Goal: Transaction & Acquisition: Purchase product/service

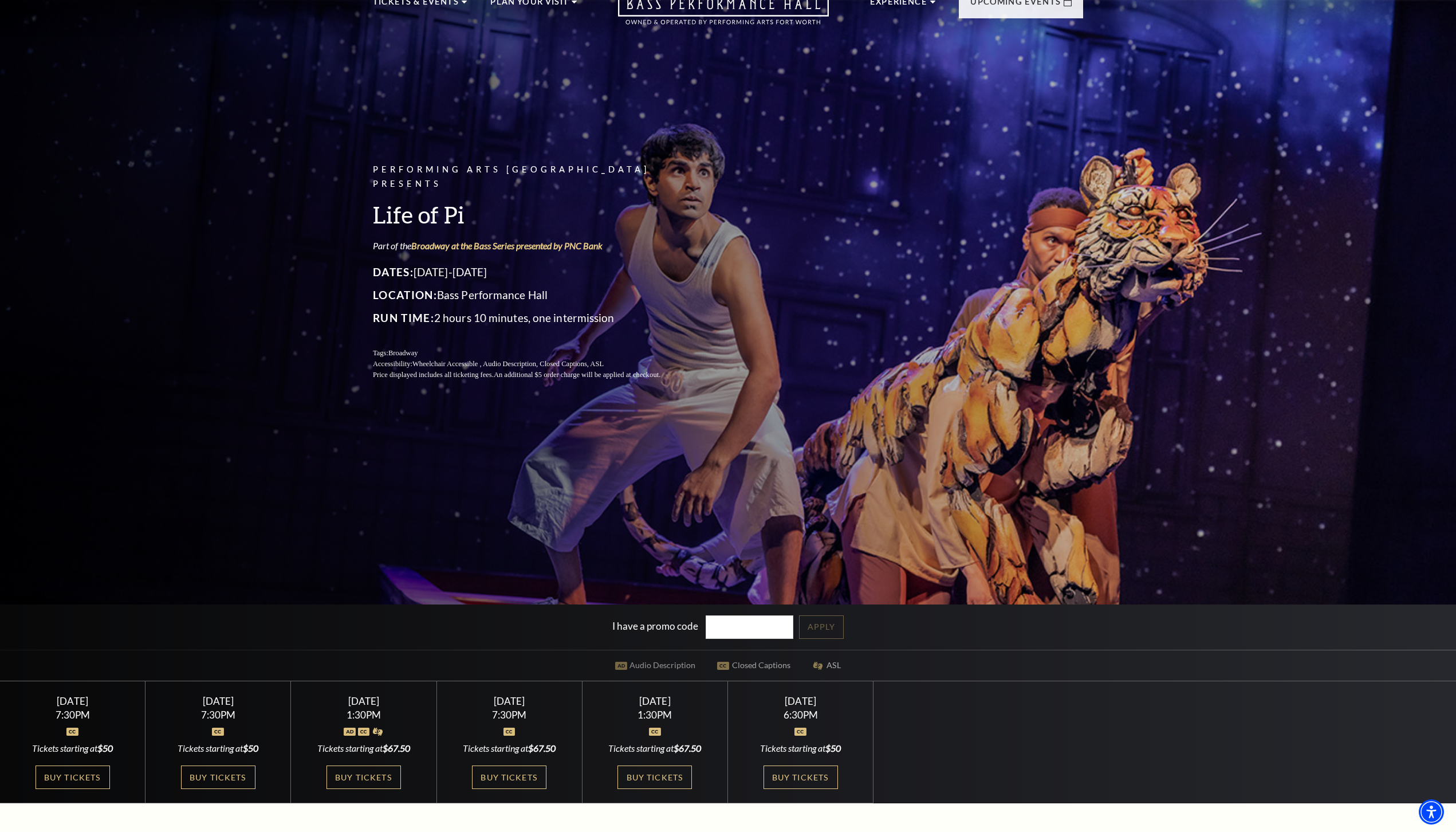
scroll to position [62, 0]
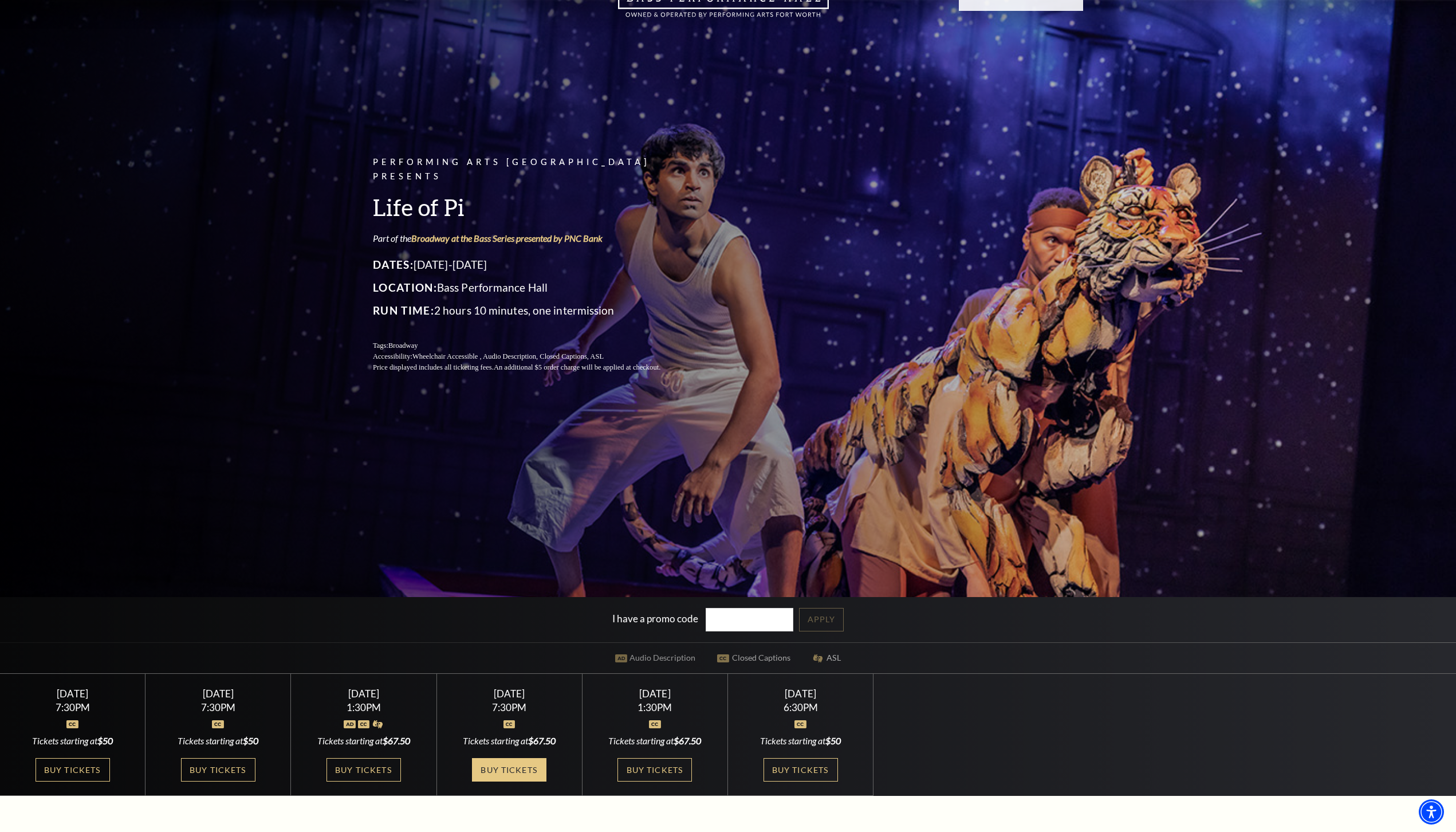
click at [489, 772] on link "Buy Tickets" at bounding box center [509, 769] width 75 height 23
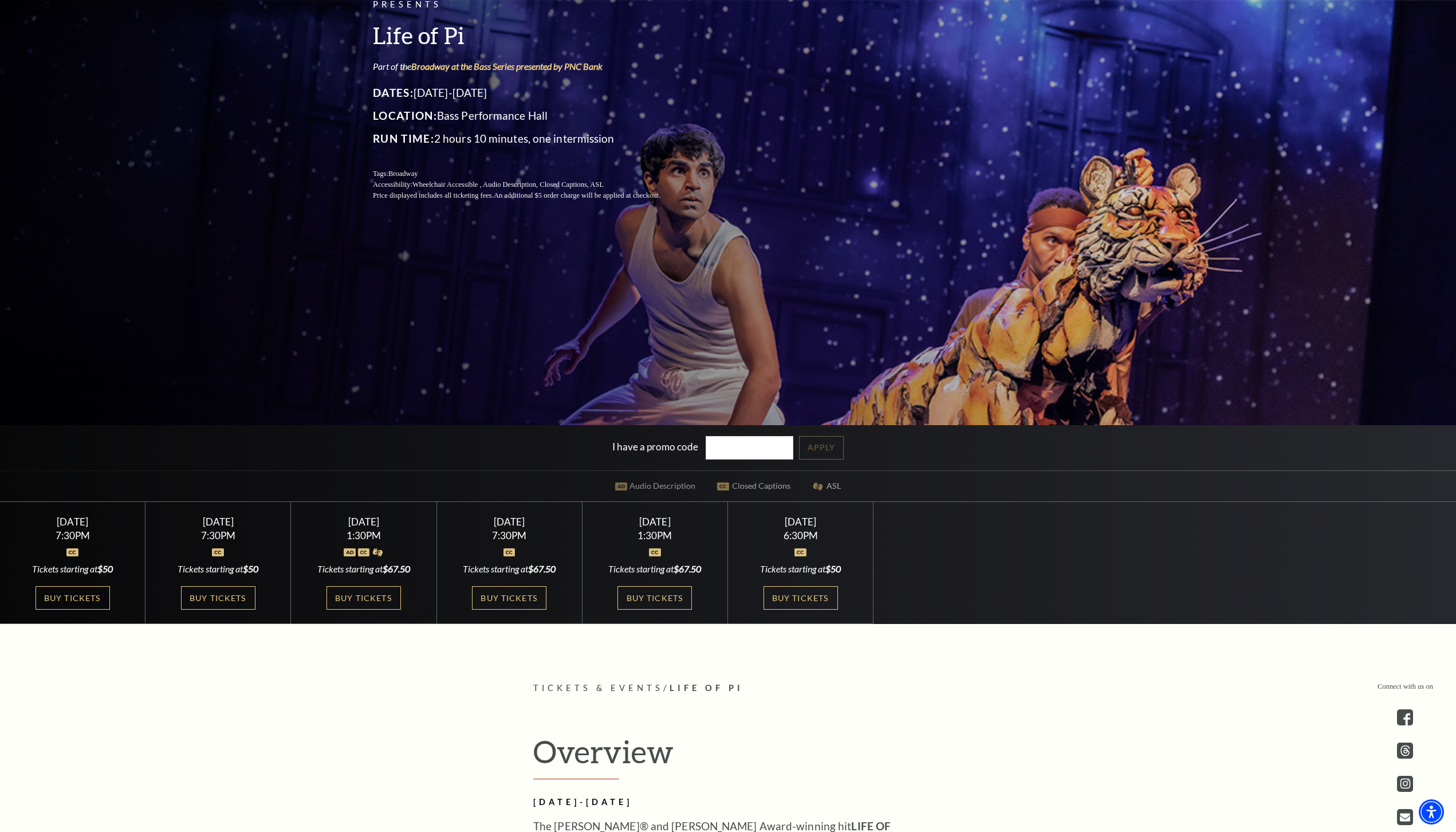
scroll to position [249, 0]
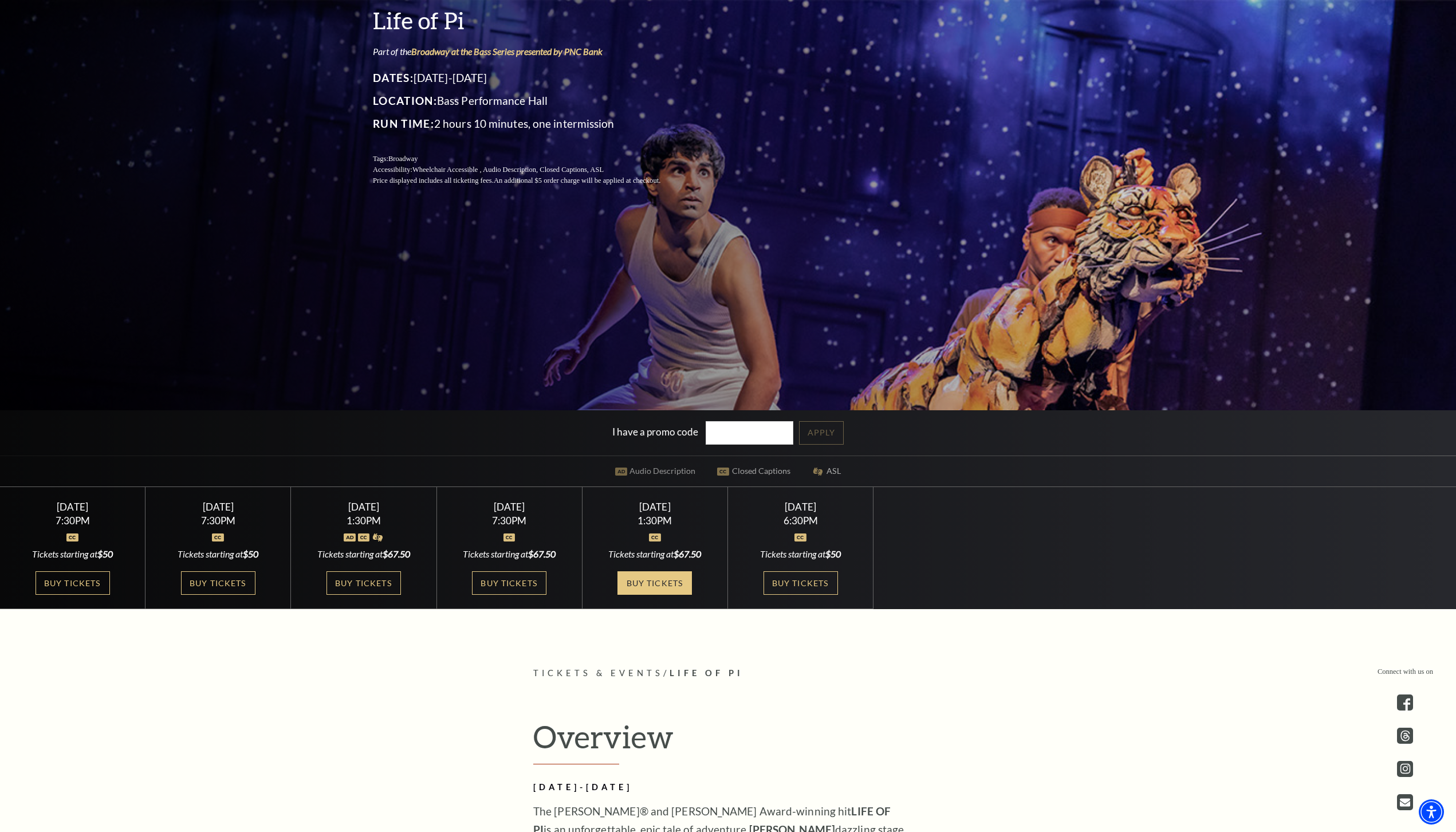
click at [645, 581] on link "Buy Tickets" at bounding box center [655, 583] width 75 height 23
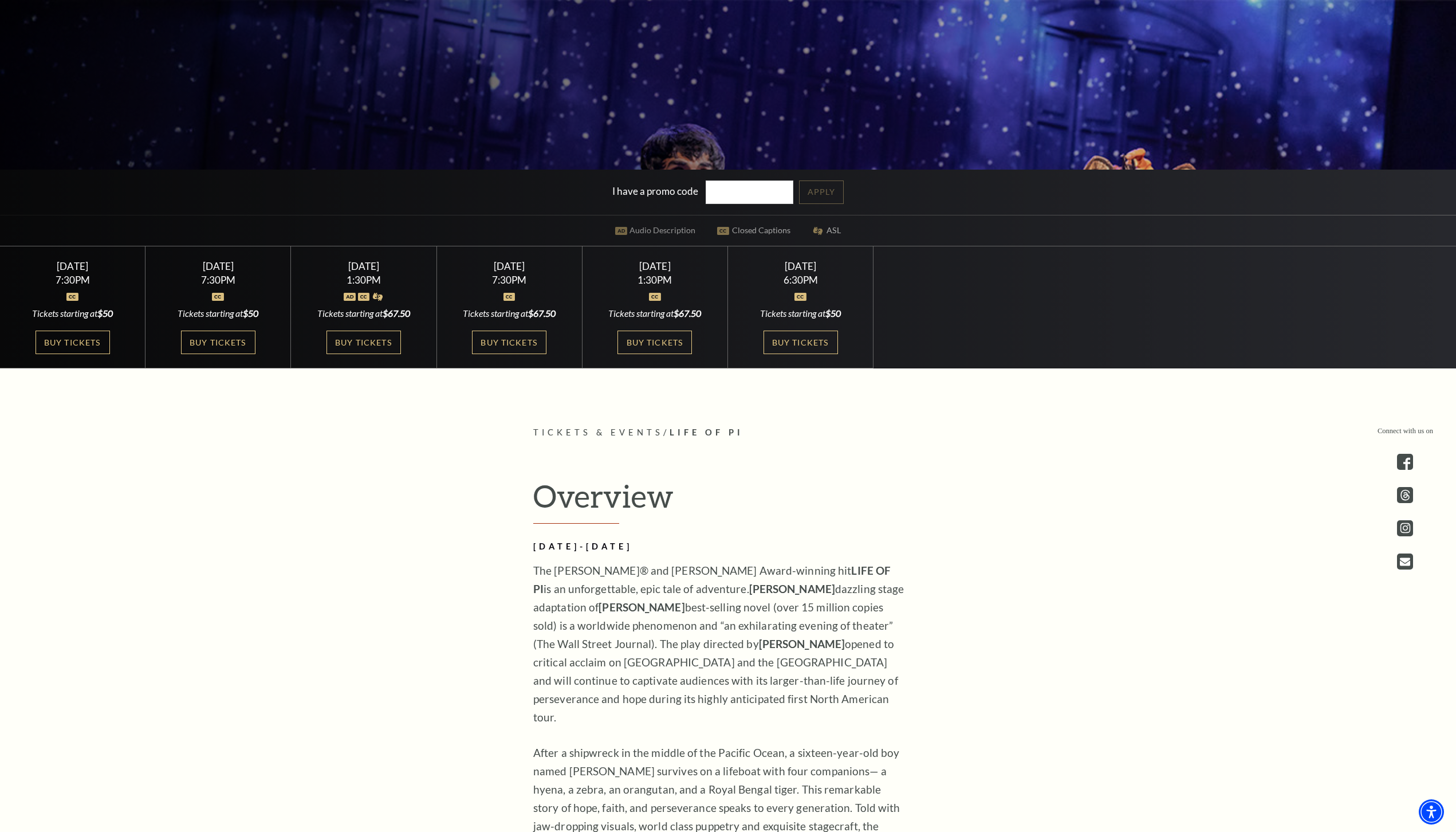
scroll to position [385, 0]
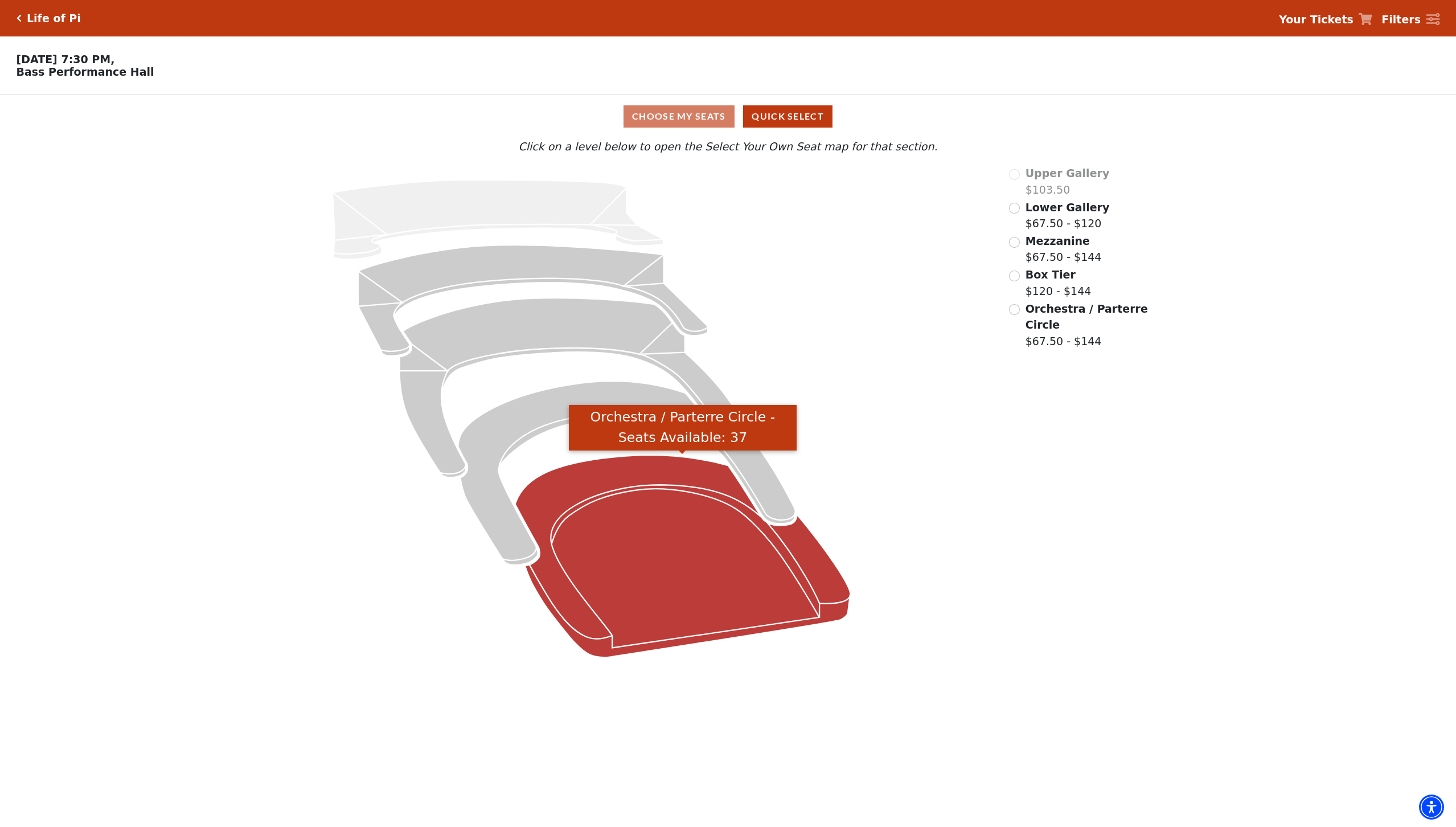
click at [721, 564] on icon "Orchestra / Parterre Circle - Seats Available: 37" at bounding box center [683, 556] width 335 height 202
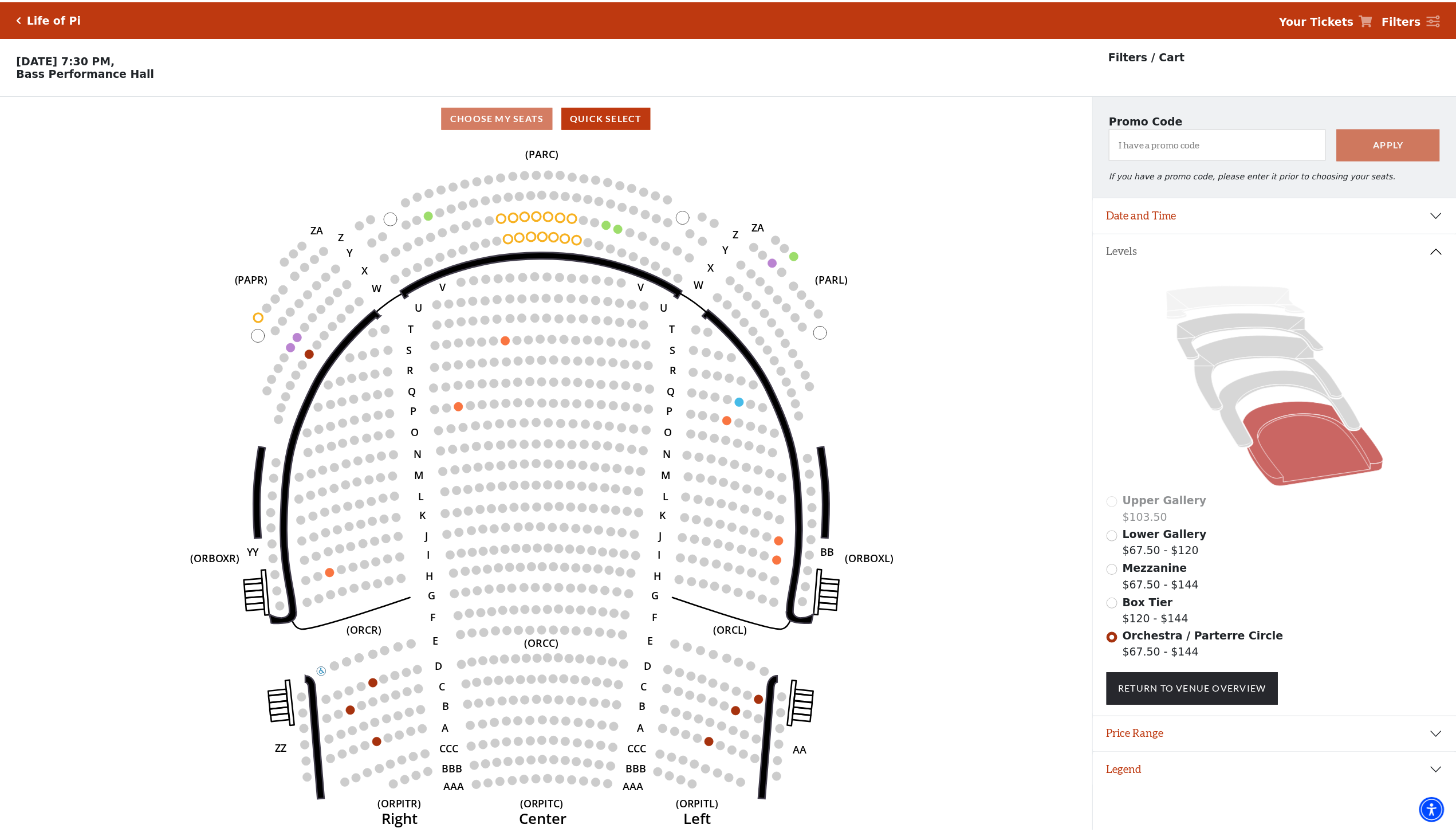
scroll to position [23, 0]
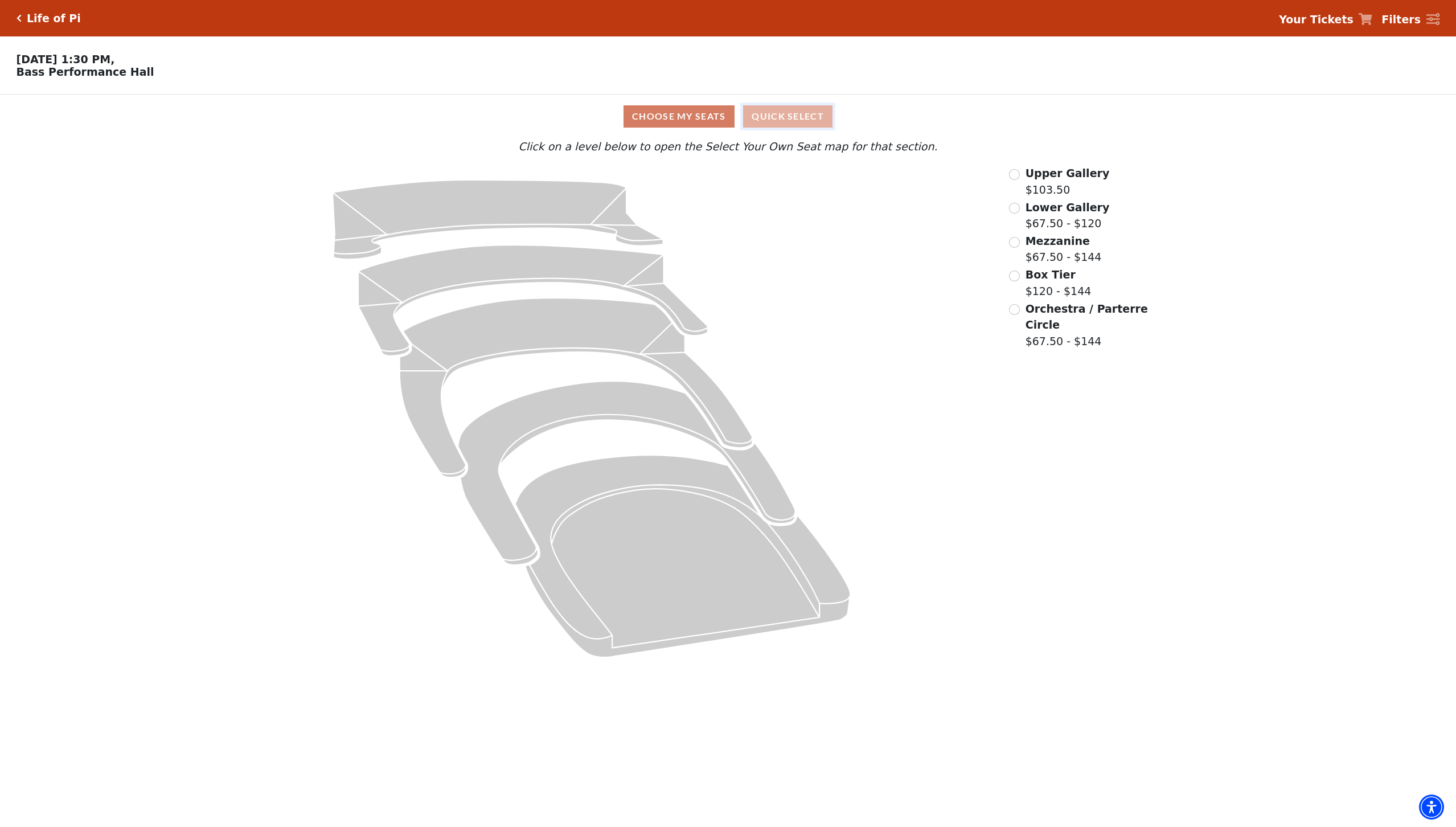
click at [800, 118] on button "Quick Select" at bounding box center [788, 116] width 90 height 22
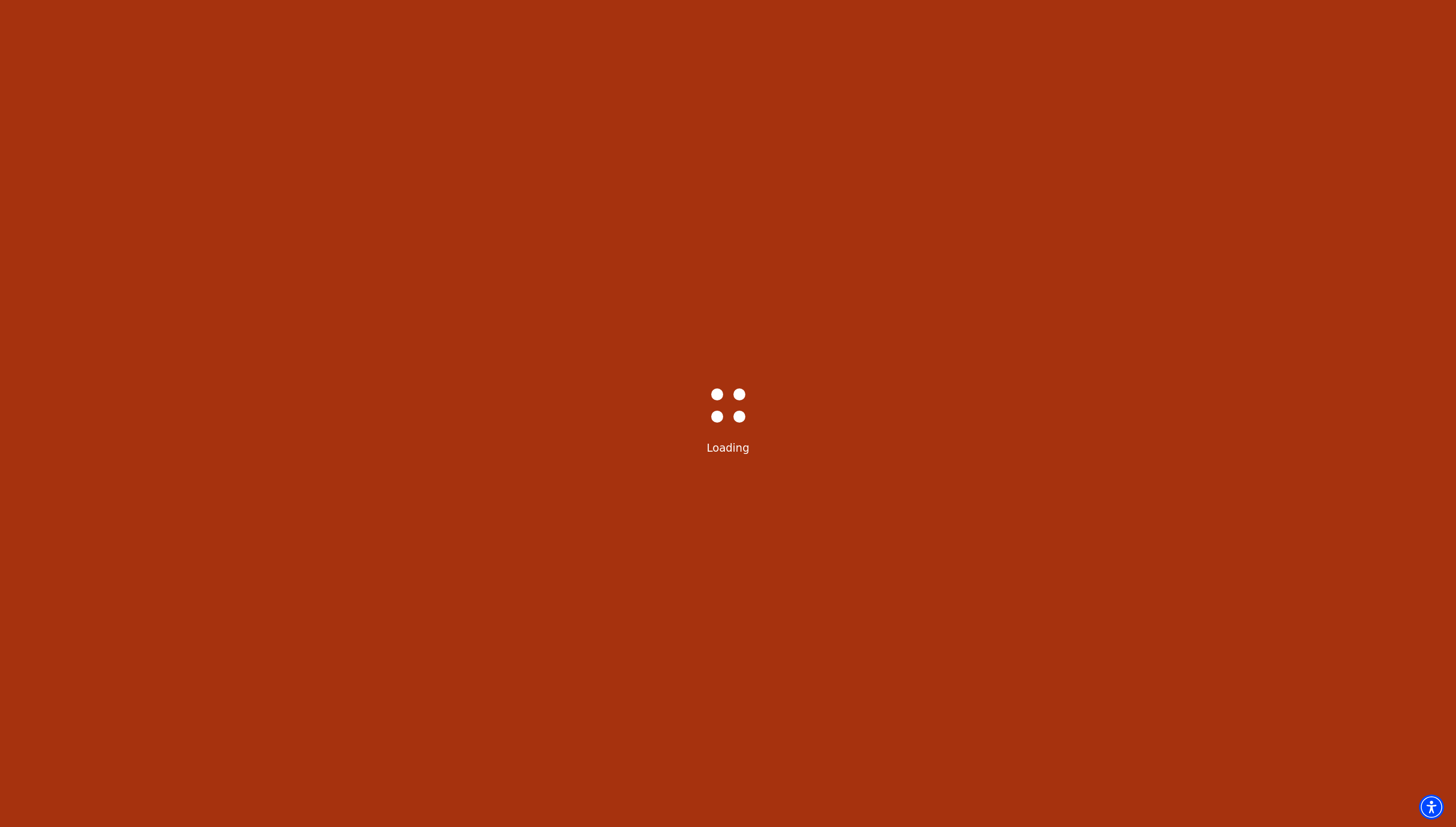
select select "6217"
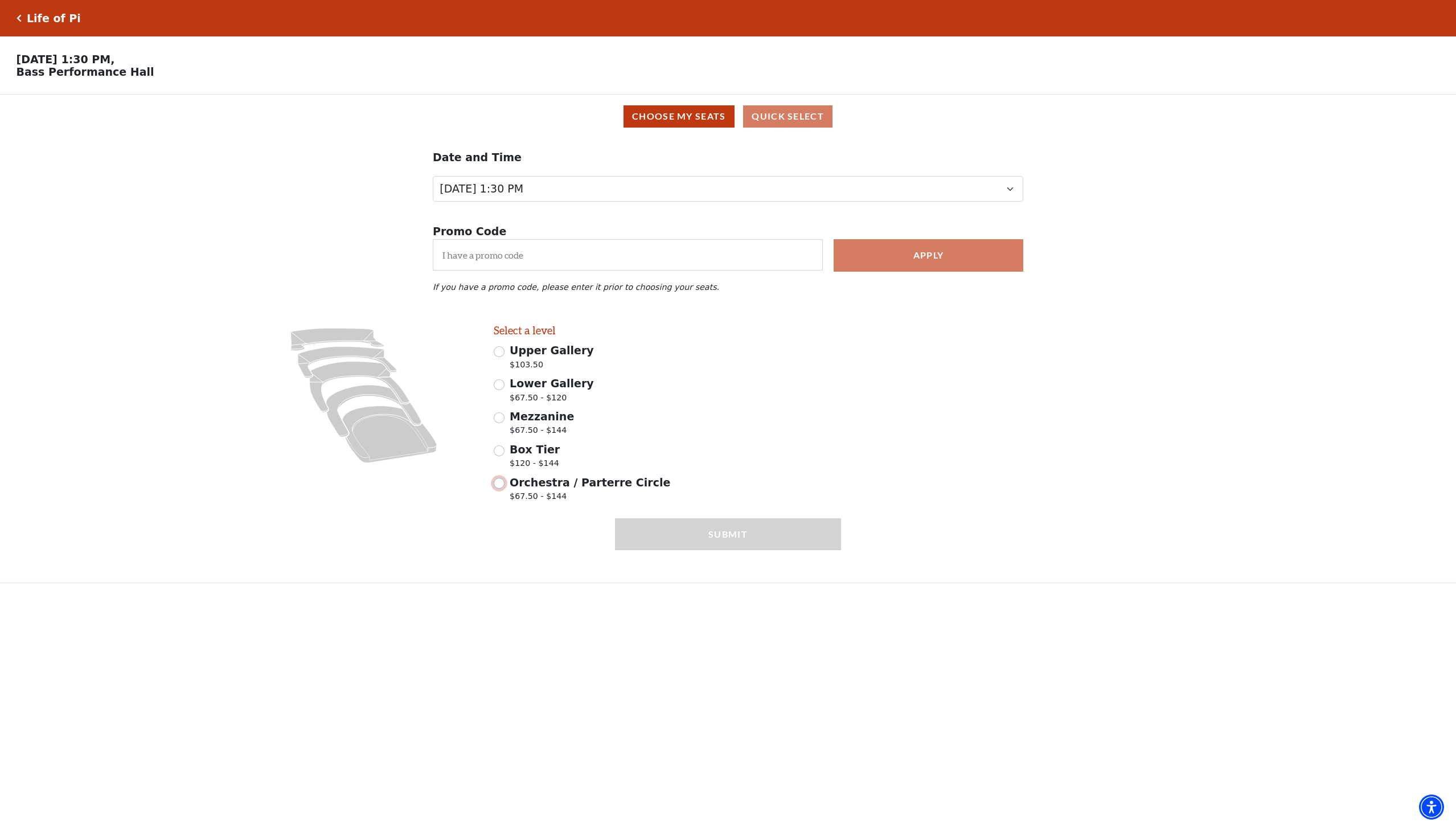
click at [501, 483] on input "Orchestra / Parterre Circle $67.50 - $144" at bounding box center [499, 482] width 11 height 11
radio input "true"
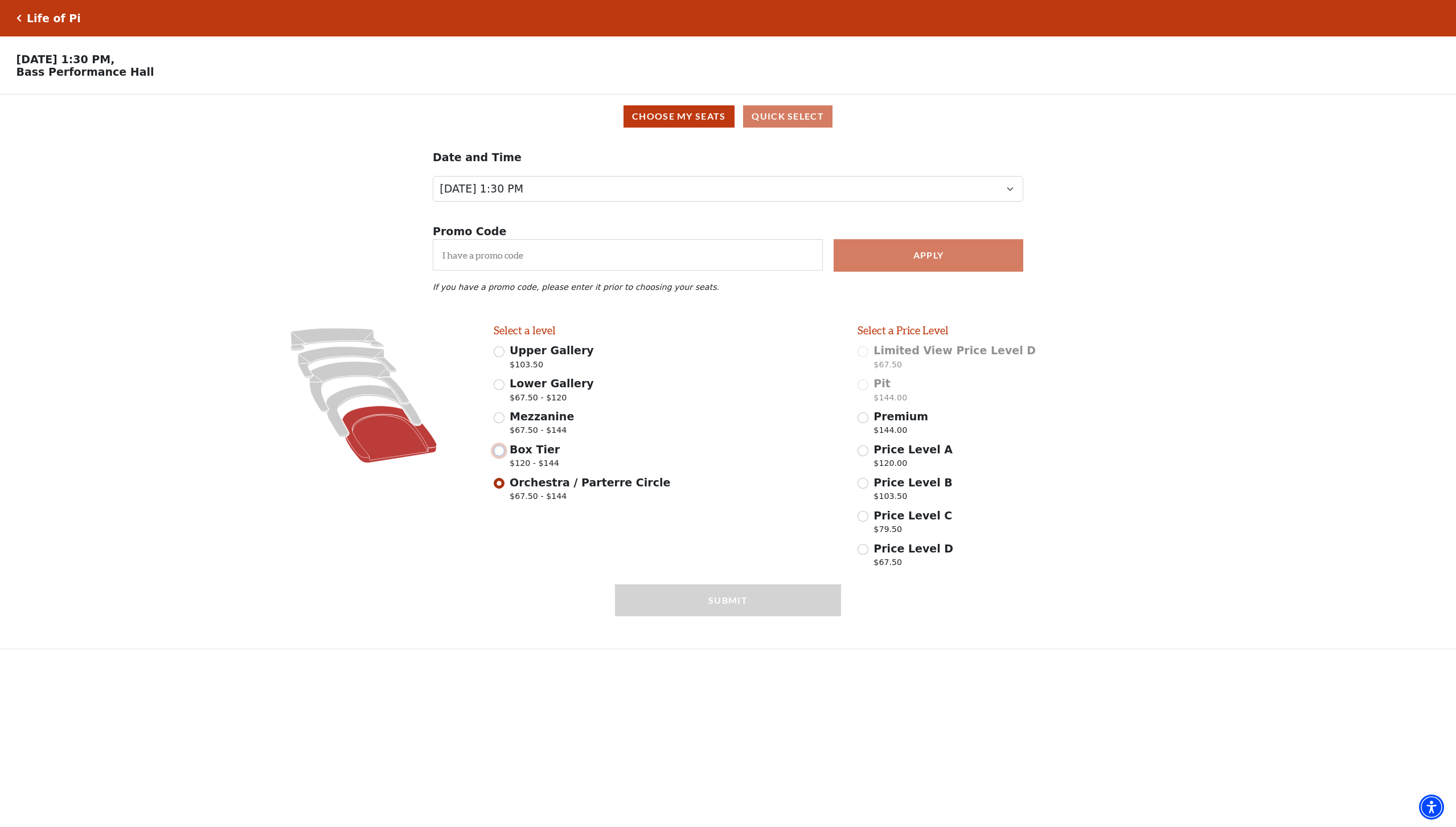
click at [501, 450] on input "Box Tier $120 - $144" at bounding box center [499, 450] width 11 height 11
radio input "true"
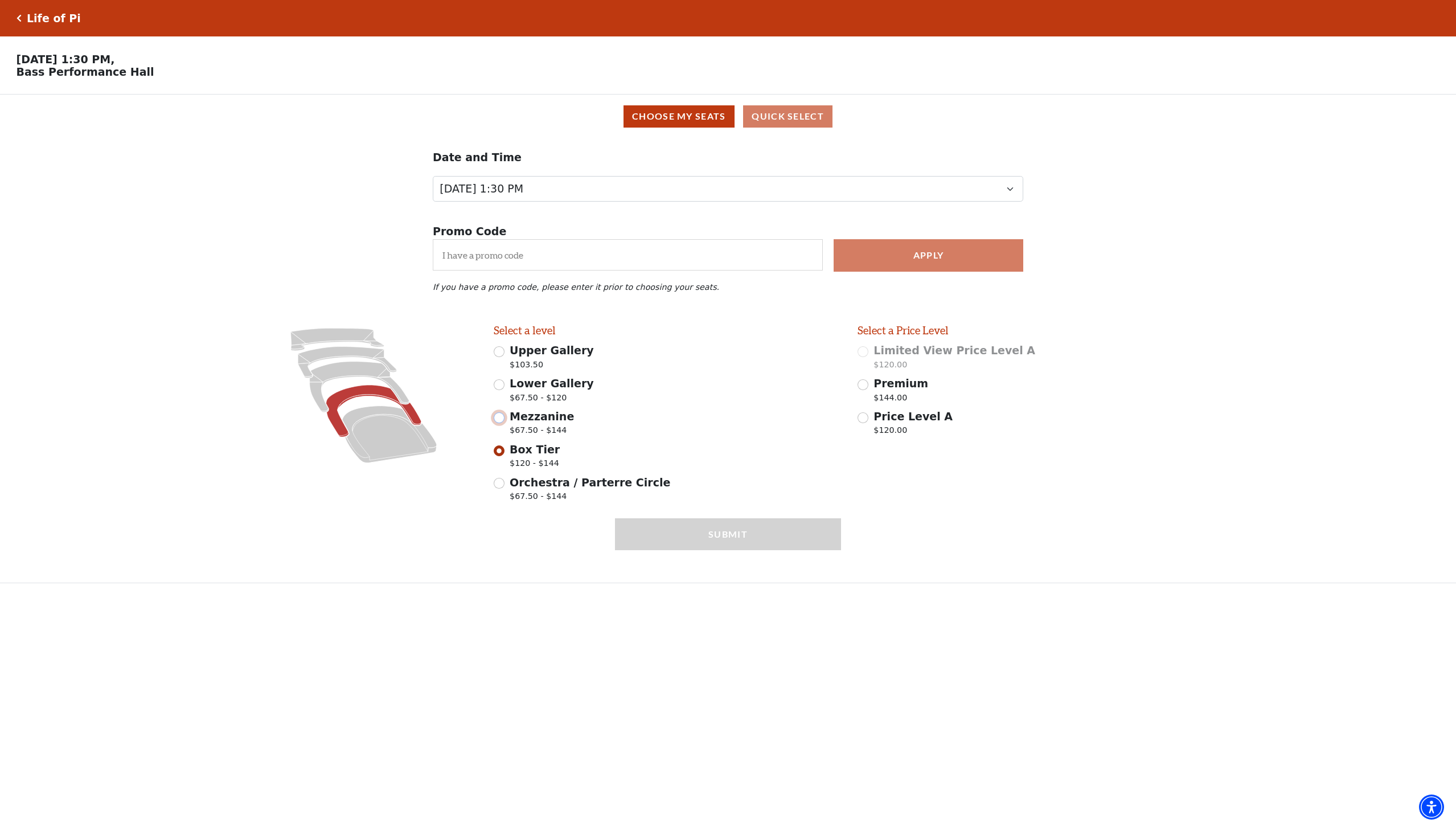
click at [501, 422] on input "Mezzanine $67.50 - $144" at bounding box center [499, 417] width 11 height 11
radio input "true"
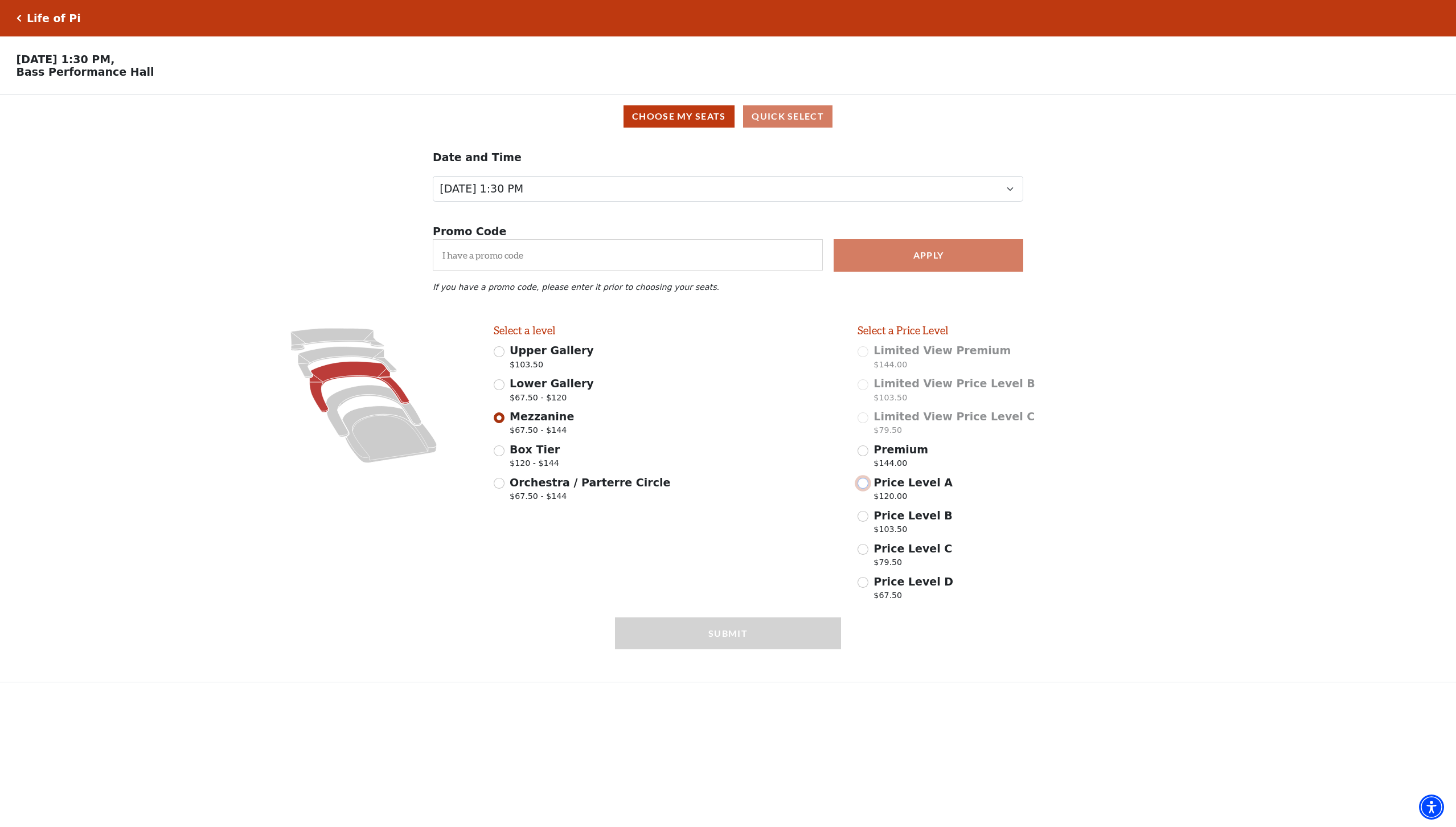
click at [863, 485] on input "Price Level A $120.00" at bounding box center [863, 482] width 11 height 11
radio input "true"
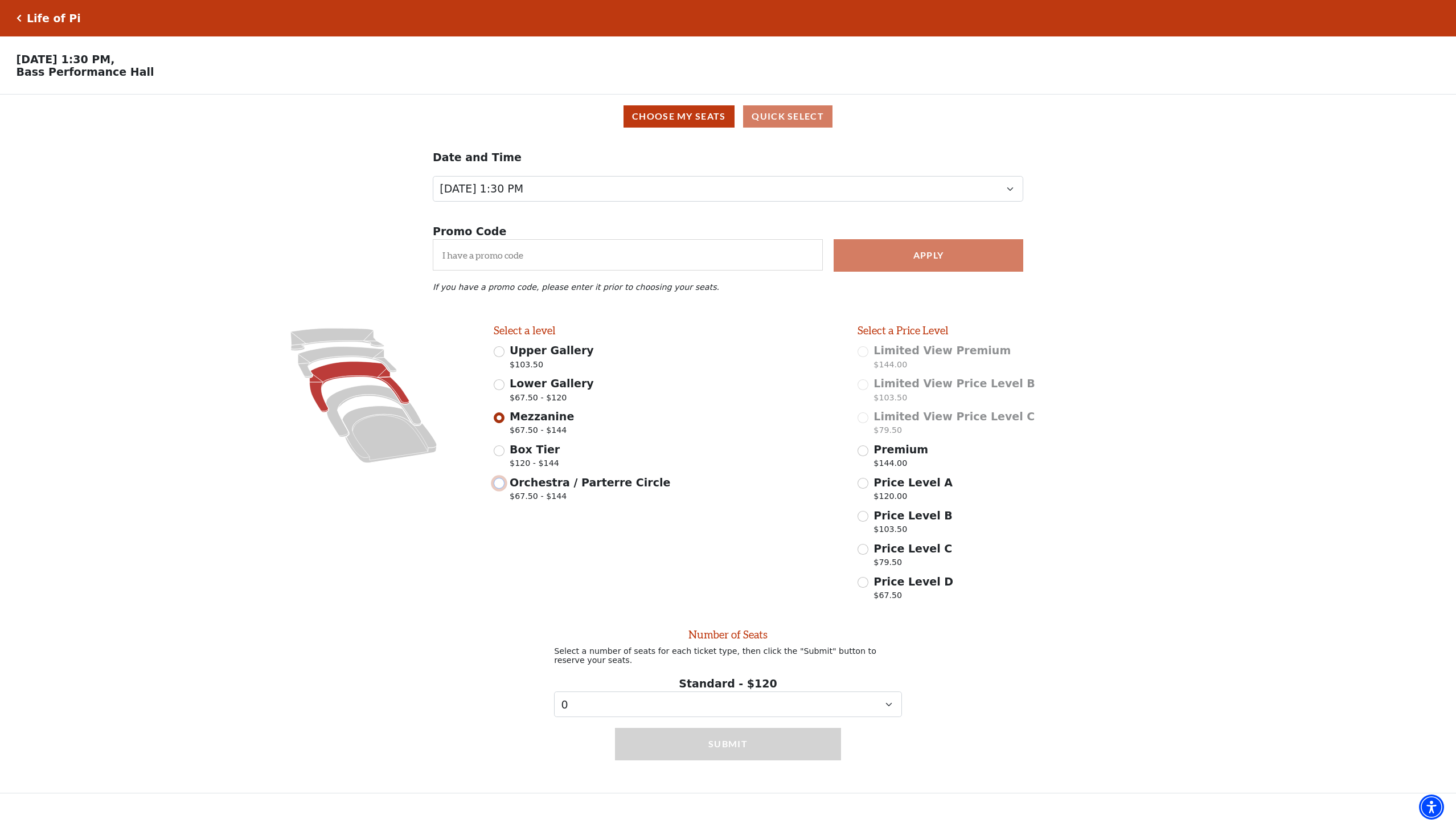
click at [501, 485] on input "Orchestra / Parterre Circle $67.50 - $144" at bounding box center [499, 482] width 11 height 11
radio input "true"
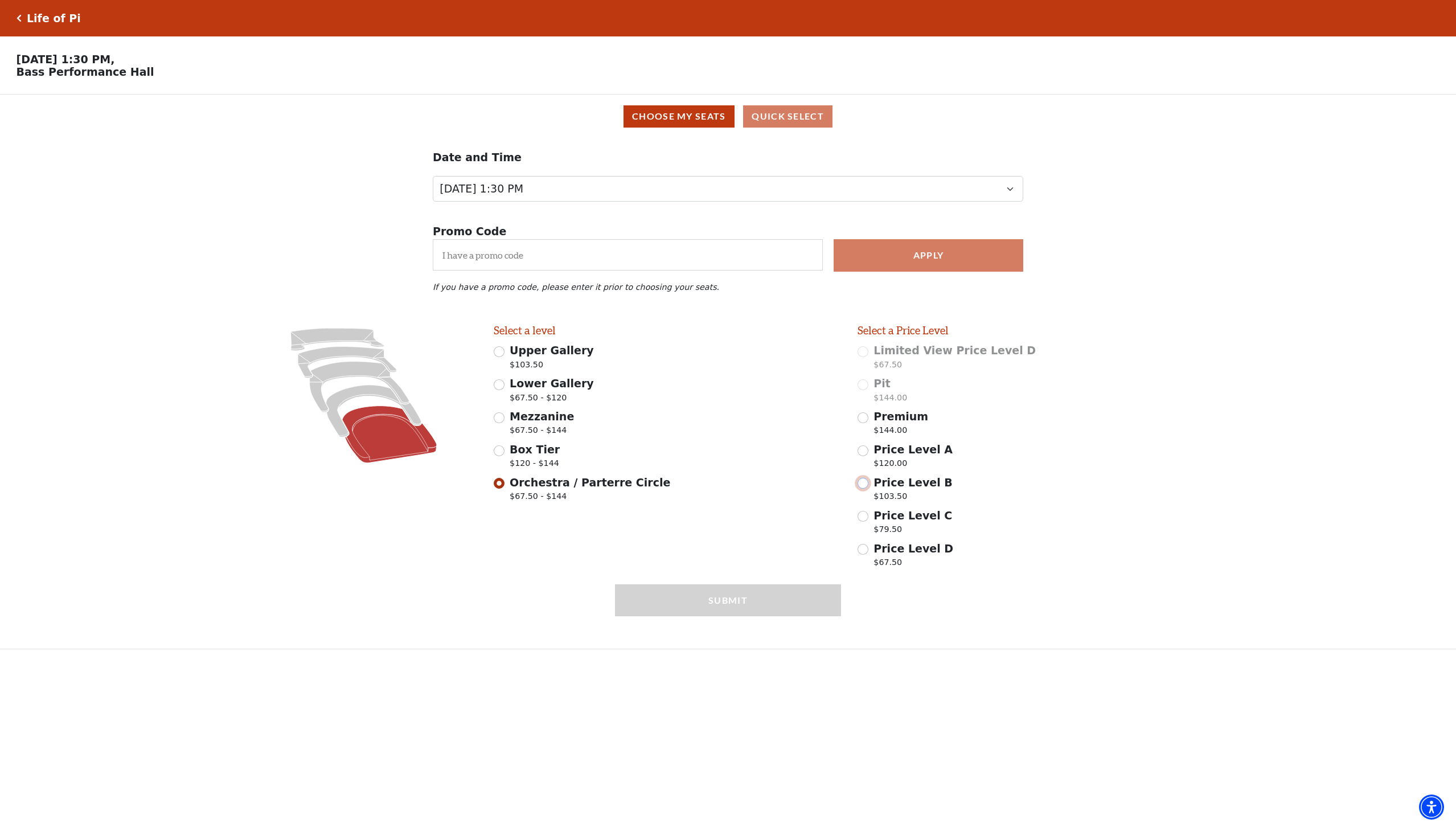
click at [864, 485] on input "Price Level B $103.50" at bounding box center [863, 482] width 11 height 11
radio input "true"
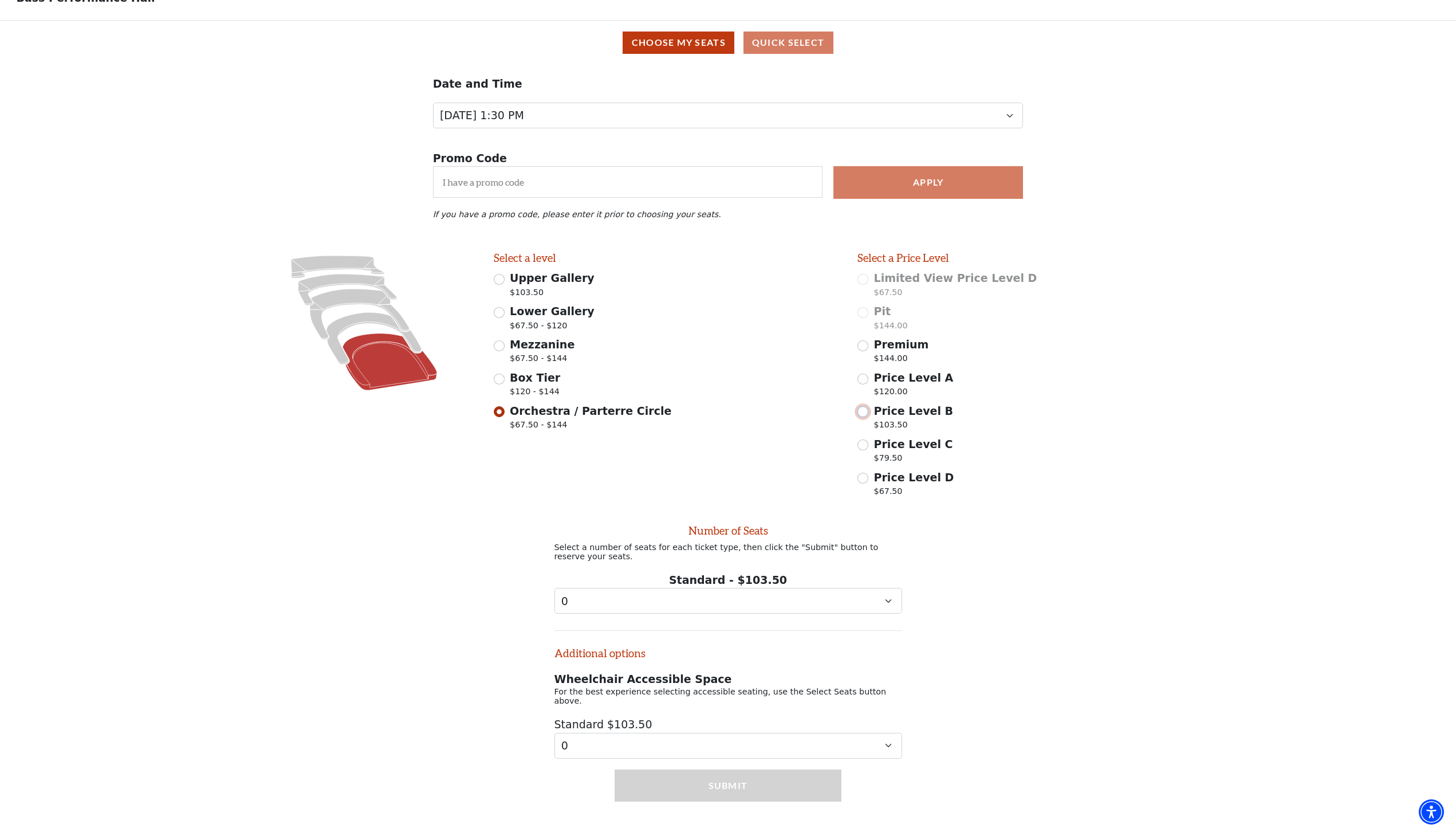
scroll to position [81, 0]
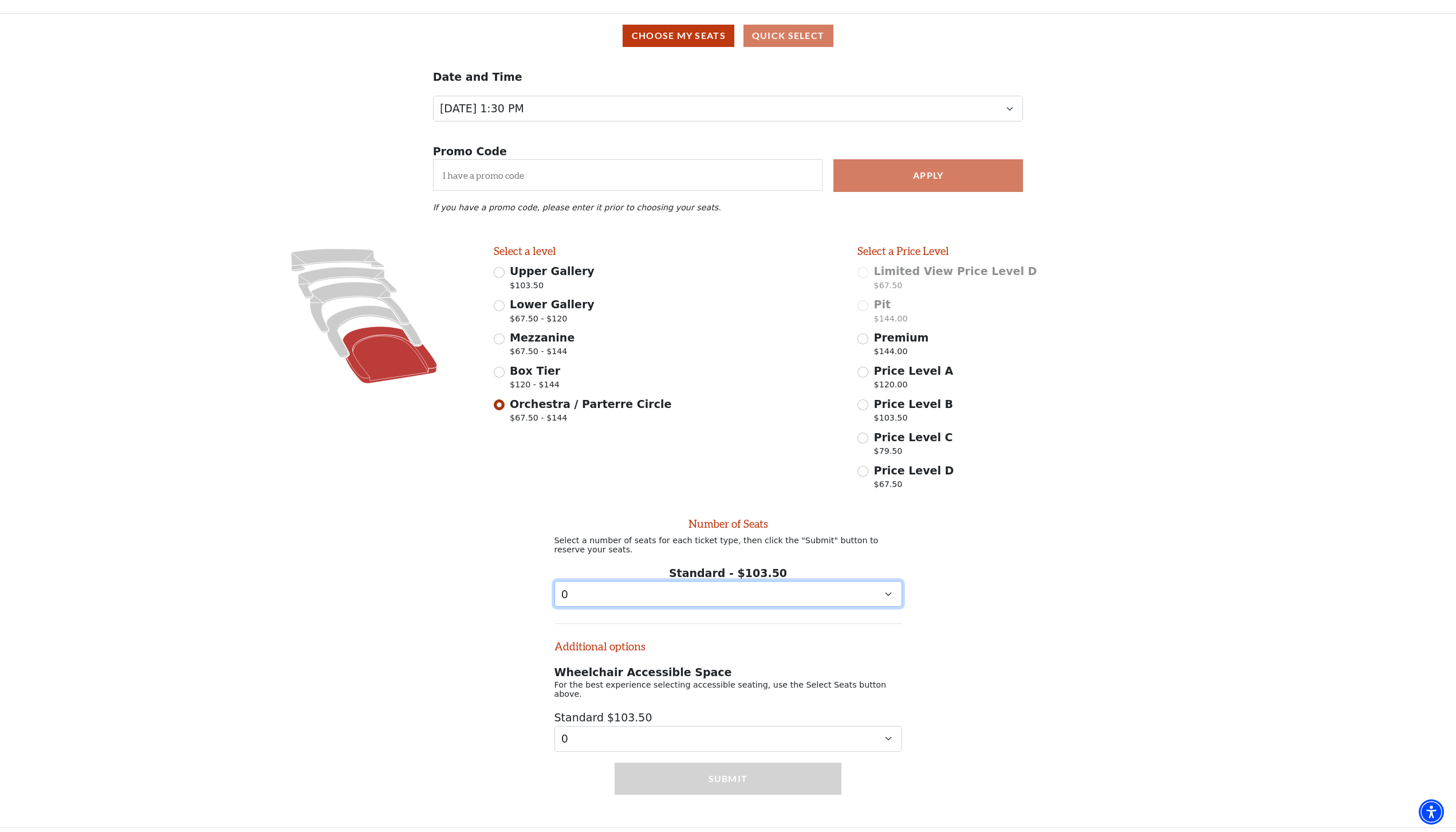
click at [836, 592] on select "0 1 2 3 4 5 6 7 8 9" at bounding box center [728, 594] width 348 height 26
select select "2"
click at [554, 583] on select "0 1 2 3 4 5 6 7 8 9" at bounding box center [728, 594] width 348 height 26
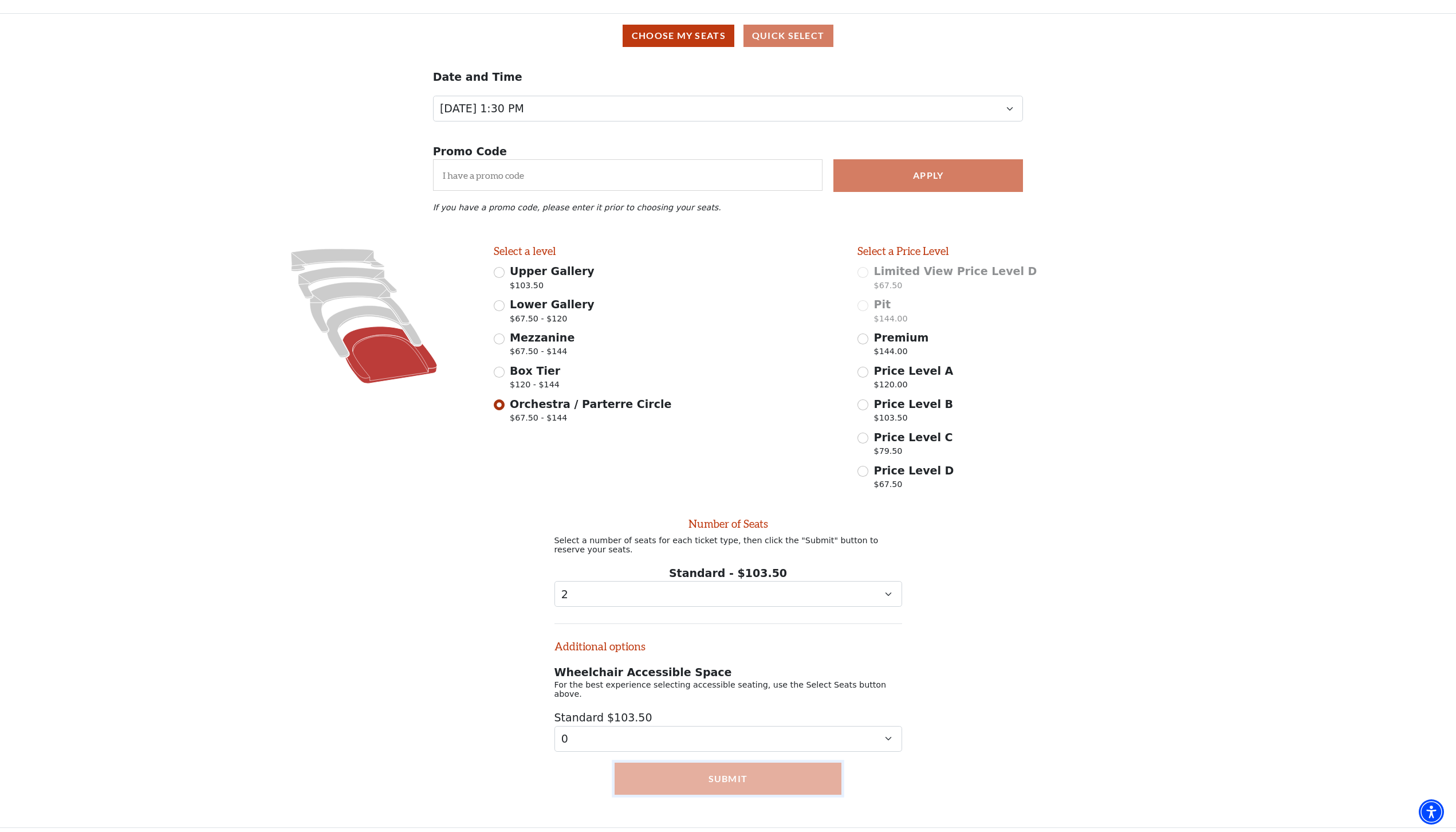
click at [742, 774] on button "Submit" at bounding box center [727, 778] width 226 height 32
